Goal: Information Seeking & Learning: Learn about a topic

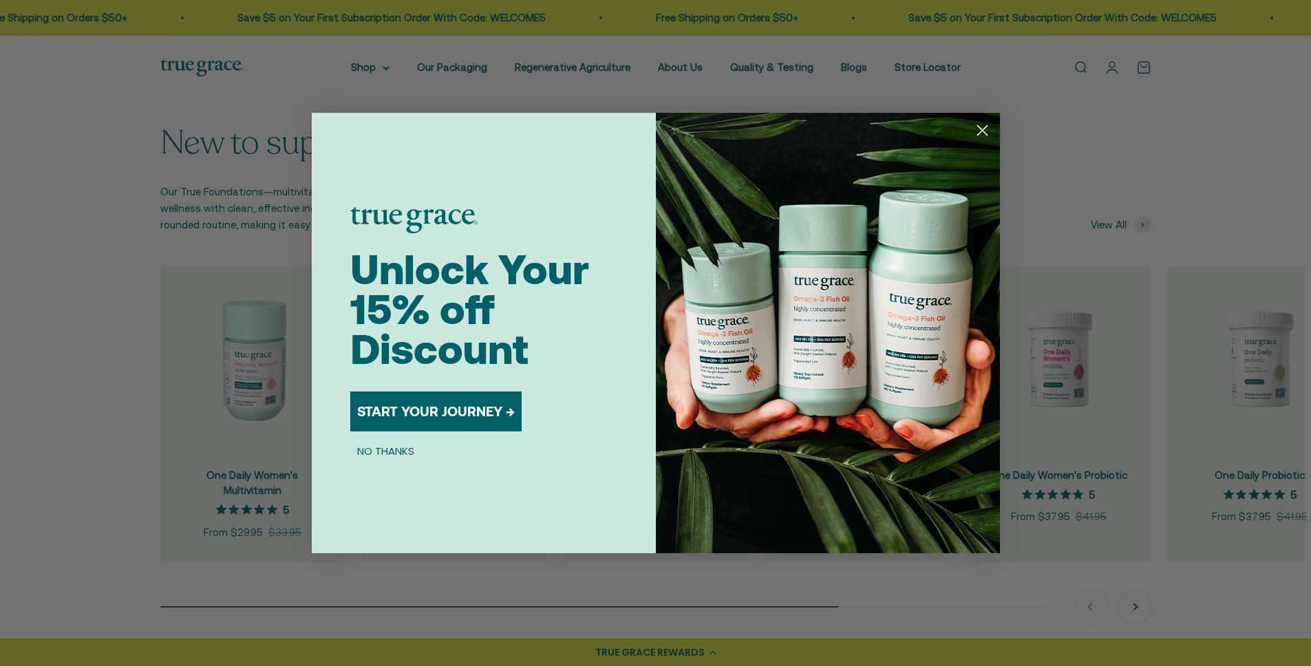
scroll to position [1301, 0]
click at [978, 131] on circle "Close dialog" at bounding box center [981, 130] width 23 height 23
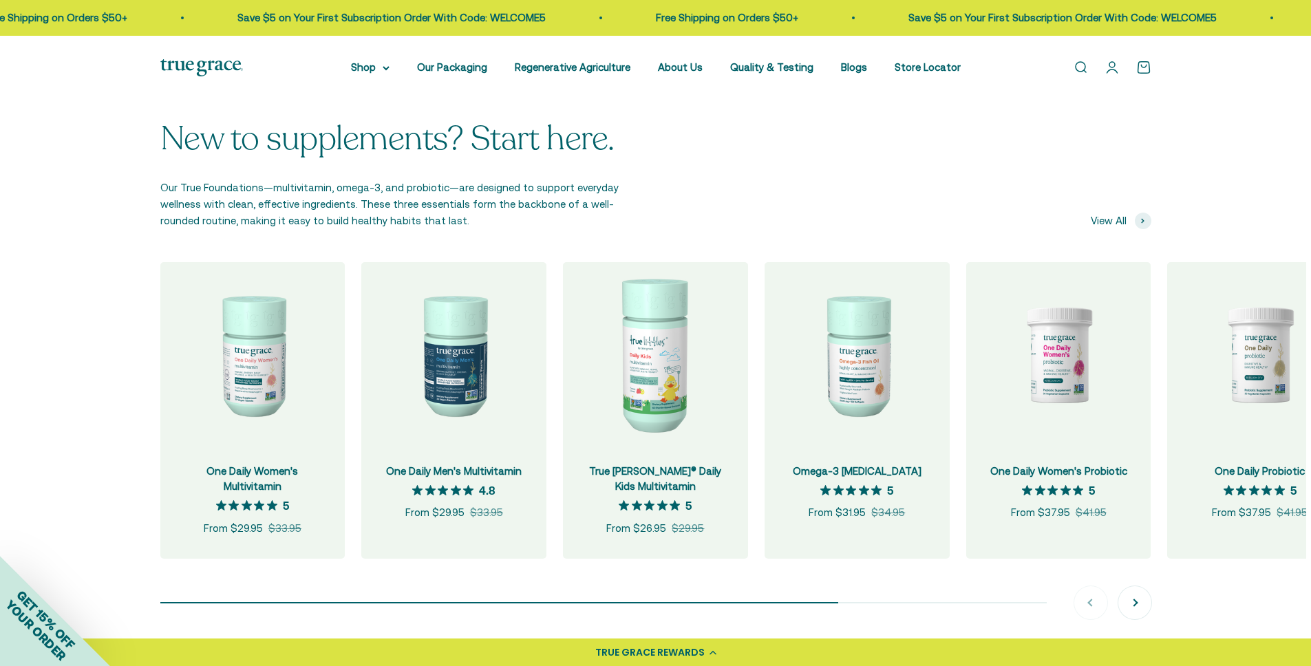
scroll to position [1304, 0]
drag, startPoint x: 451, startPoint y: 230, endPoint x: 82, endPoint y: 189, distance: 371.8
click at [82, 189] on div "New to supplements? Start here. Our True Foundations—multivitamin, omega-3, and…" at bounding box center [655, 369] width 1311 height 608
click at [449, 215] on p "Our True Foundations—multivitamin, omega-3, and probiotic—are designed to suppo…" at bounding box center [401, 203] width 482 height 50
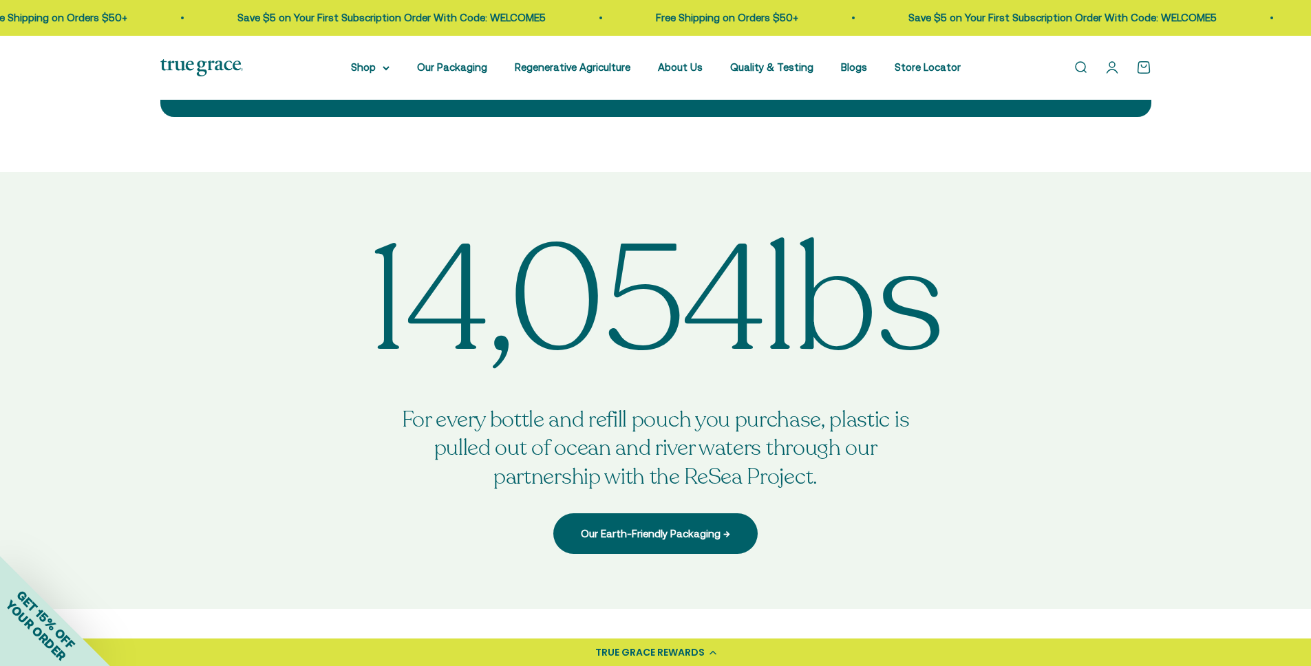
scroll to position [3859, 0]
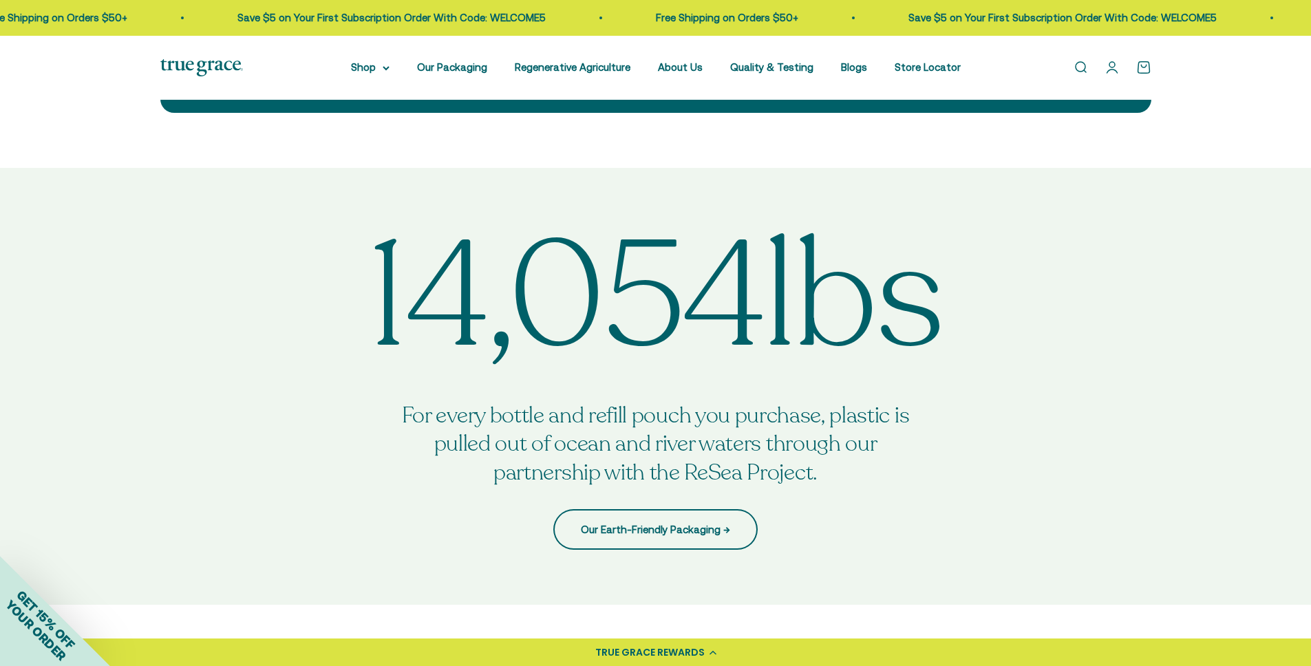
click at [693, 520] on link "Our Earth-Friendly Packaging →" at bounding box center [655, 529] width 204 height 40
